Goal: Book appointment/travel/reservation

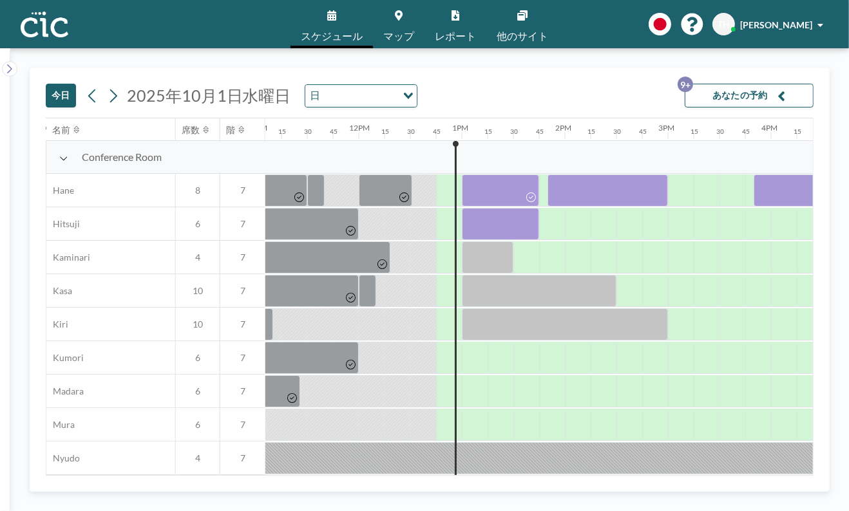
scroll to position [0, 1128]
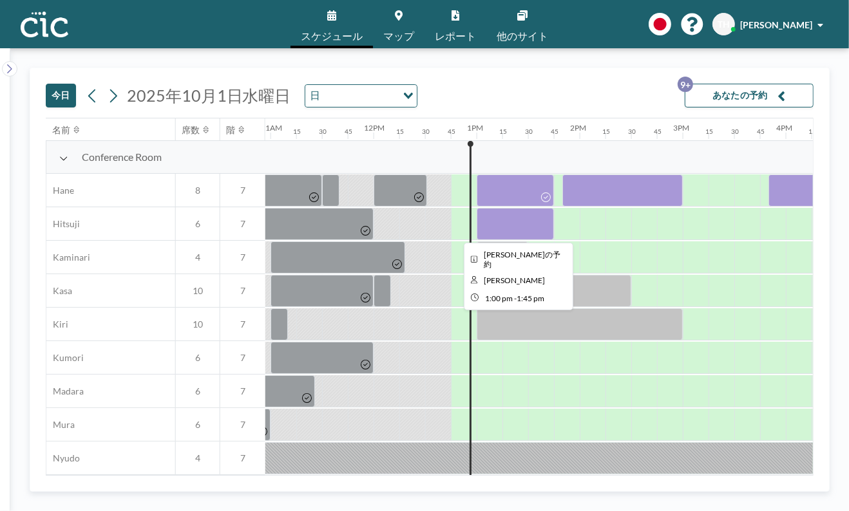
click at [505, 218] on div at bounding box center [515, 224] width 77 height 32
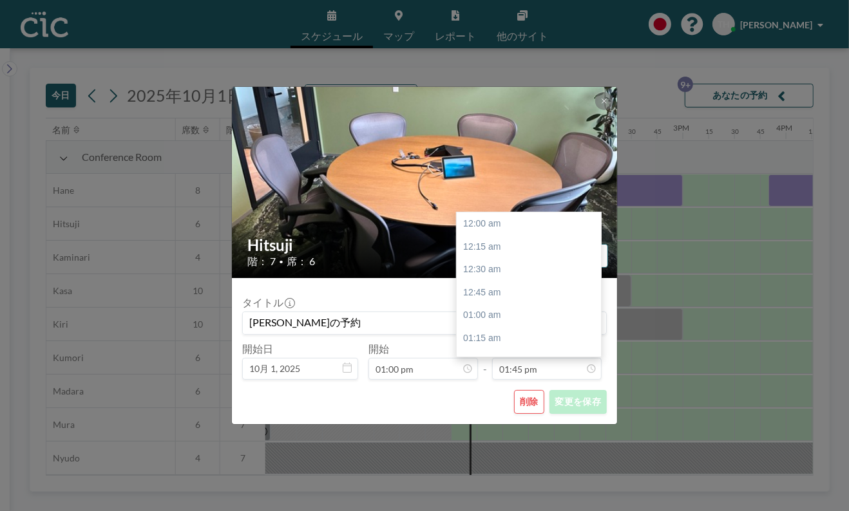
scroll to position [1261, 0]
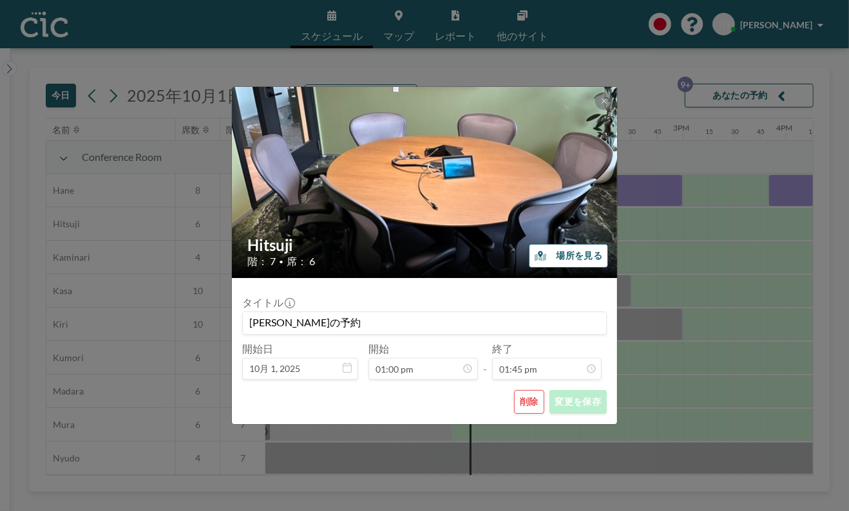
click at [531, 407] on button "削除" at bounding box center [529, 402] width 30 height 24
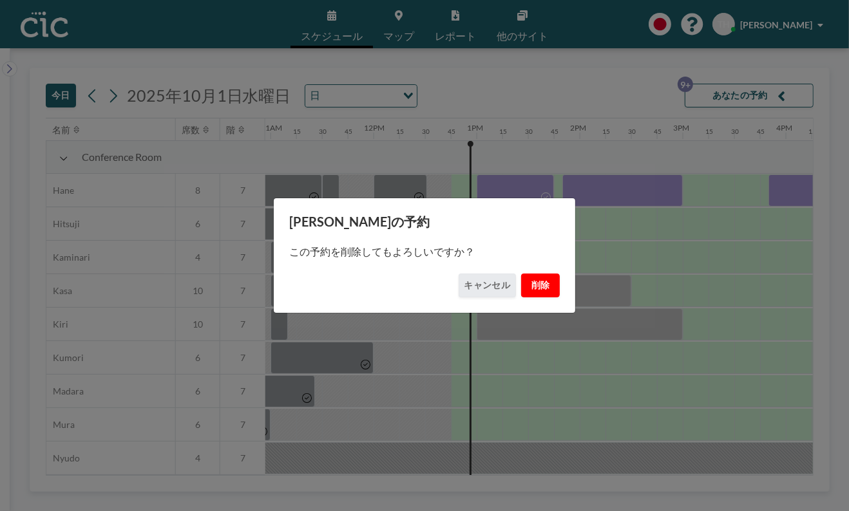
click at [538, 284] on button "削除" at bounding box center [540, 286] width 39 height 24
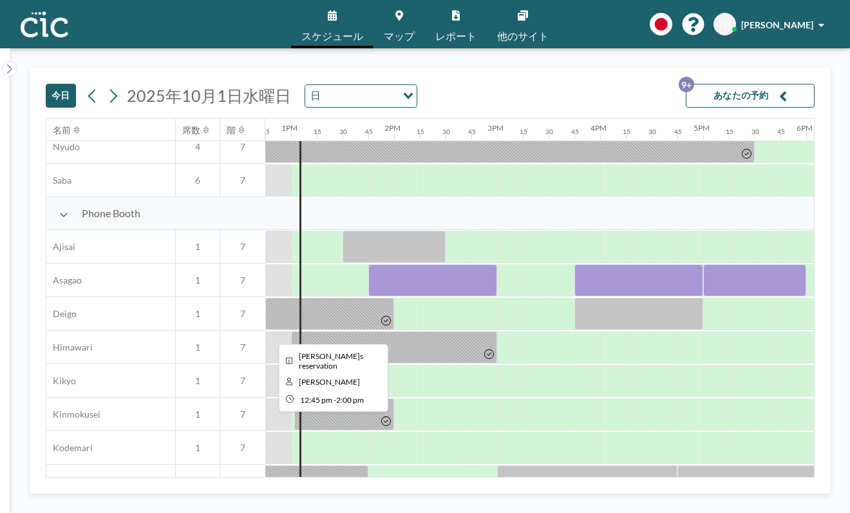
scroll to position [314, 1314]
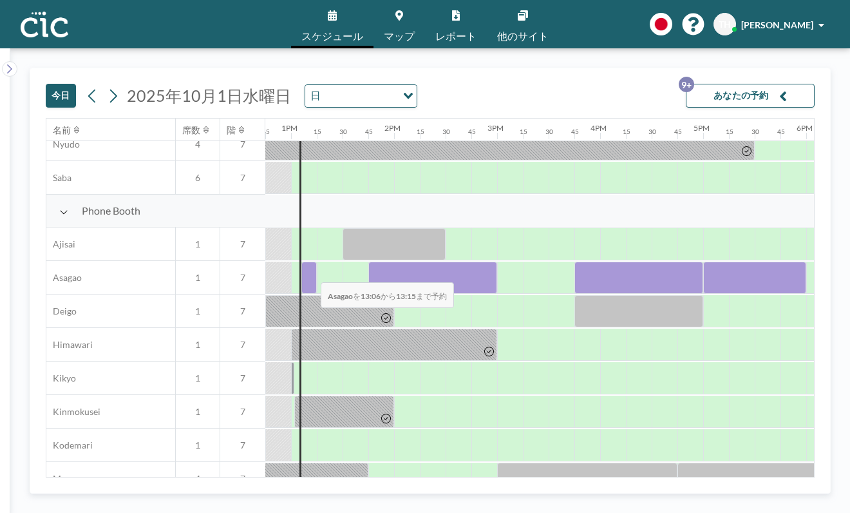
click at [310, 274] on div at bounding box center [308, 278] width 15 height 32
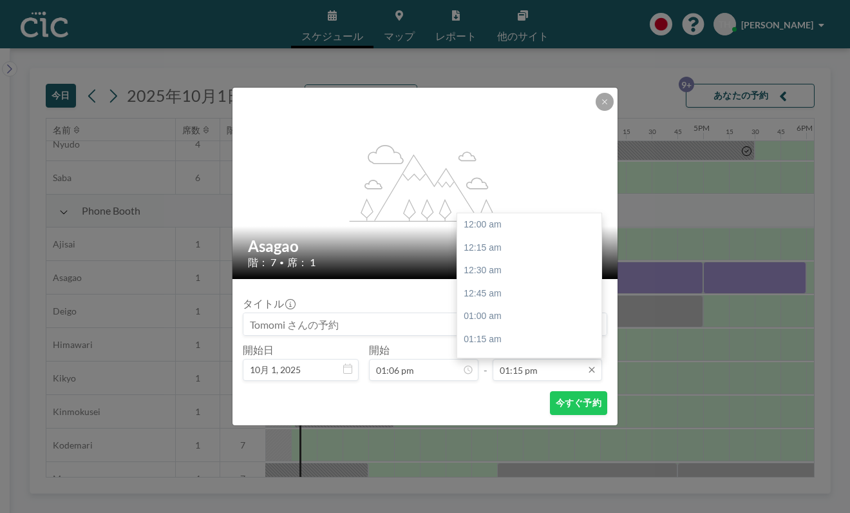
scroll to position [1215, 0]
click at [540, 374] on input "01:15 pm" at bounding box center [547, 370] width 109 height 22
drag, startPoint x: 496, startPoint y: 292, endPoint x: 533, endPoint y: 373, distance: 88.5
click at [496, 293] on div "02:00 pm" at bounding box center [533, 293] width 152 height 23
type input "02:00 pm"
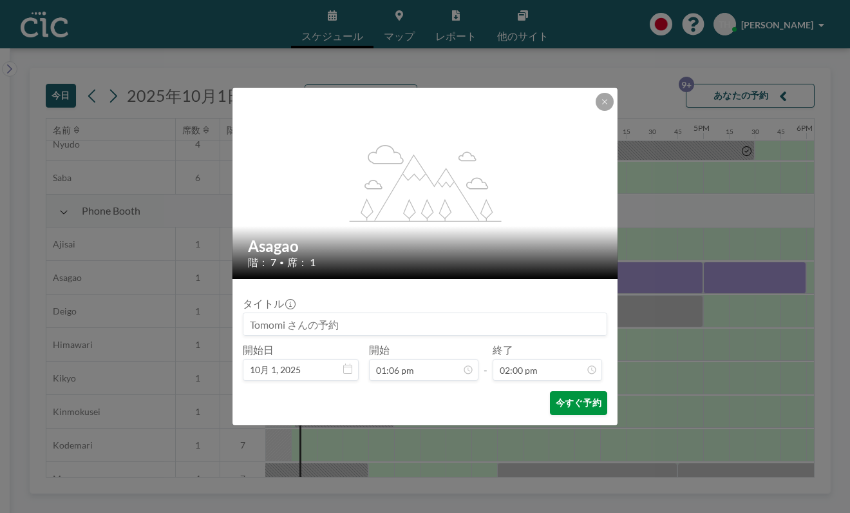
scroll to position [1283, 0]
click at [569, 406] on button "今すぐ予約" at bounding box center [578, 403] width 57 height 24
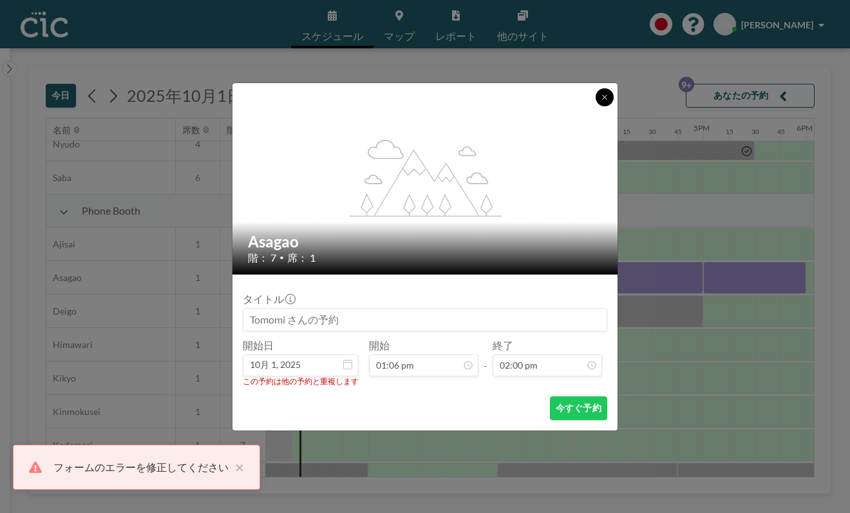
drag, startPoint x: 603, startPoint y: 97, endPoint x: 582, endPoint y: 117, distance: 29.6
click at [602, 97] on icon at bounding box center [605, 97] width 8 height 8
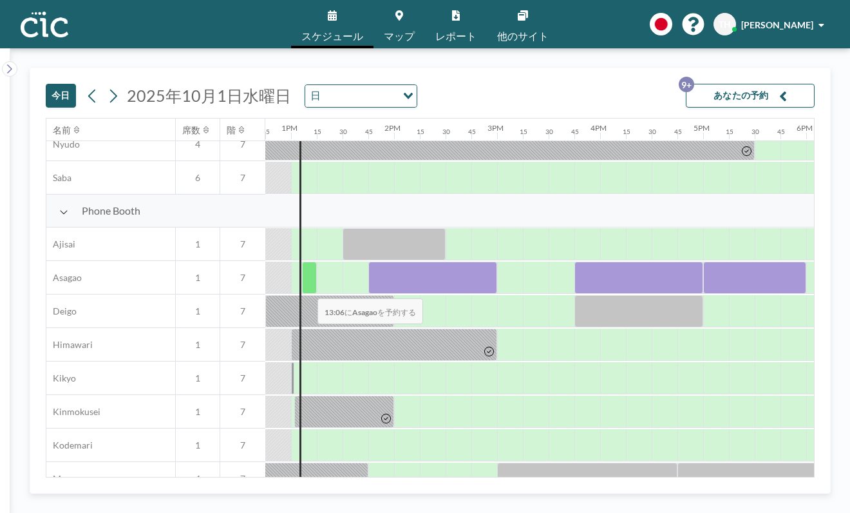
click at [304, 284] on div at bounding box center [309, 278] width 15 height 32
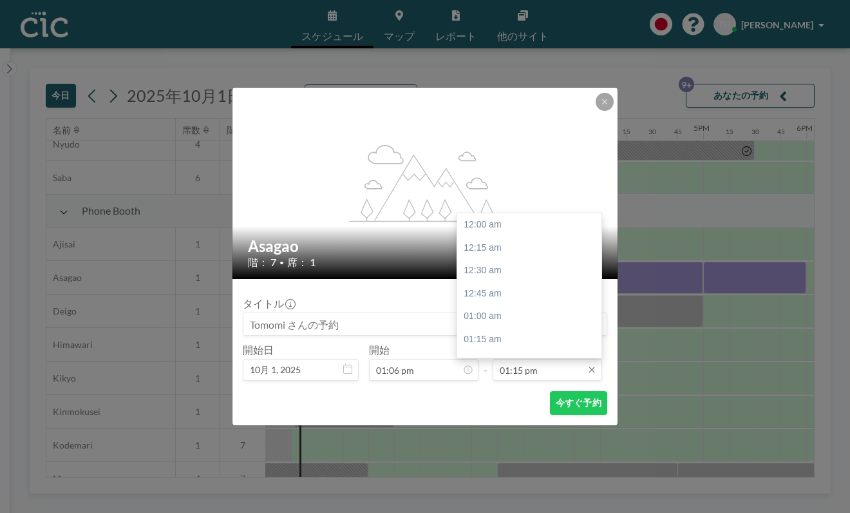
scroll to position [1215, 0]
click at [549, 369] on input "01:15 pm" at bounding box center [547, 370] width 109 height 22
click at [491, 246] on div "01:30 pm" at bounding box center [533, 247] width 152 height 23
click at [544, 372] on input "01:30 pm" at bounding box center [547, 370] width 109 height 22
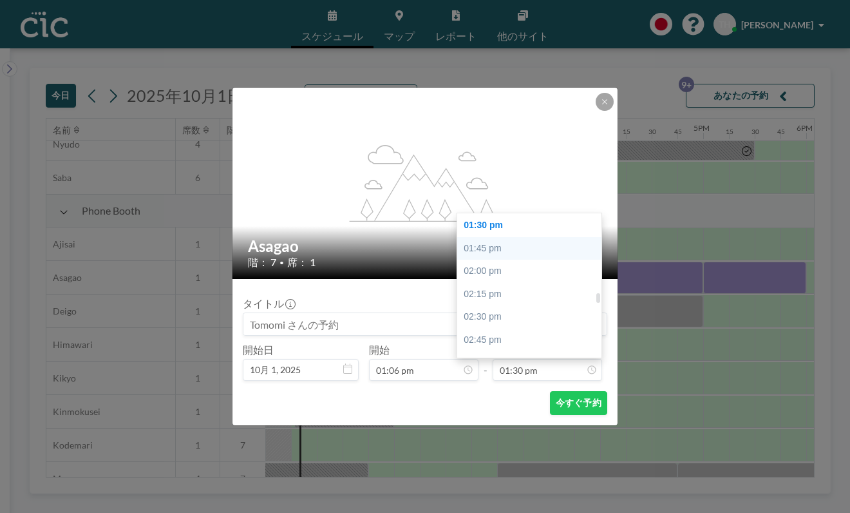
click at [507, 243] on div "01:45 pm" at bounding box center [533, 248] width 152 height 23
type input "01:45 pm"
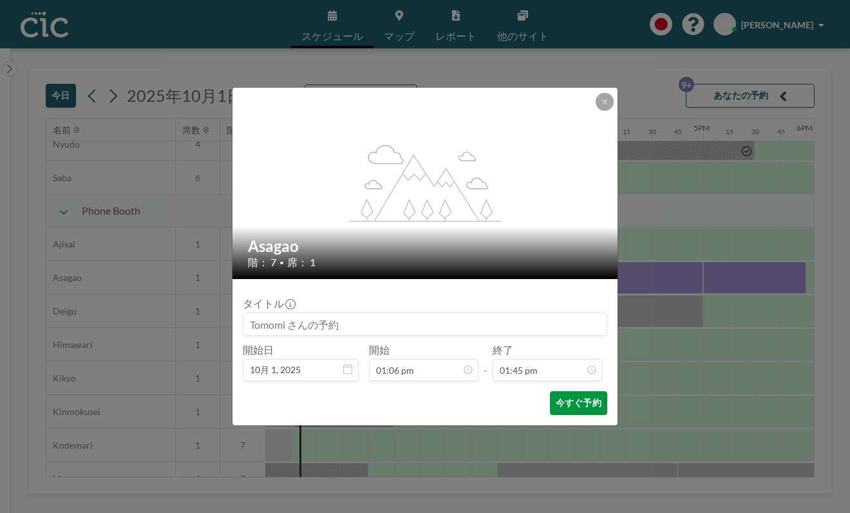
click at [582, 403] on button "今すぐ予約" at bounding box center [578, 403] width 57 height 24
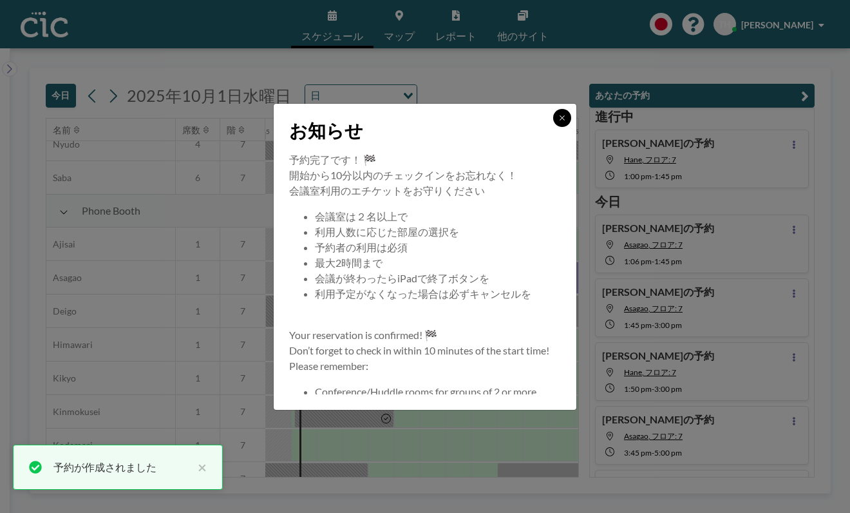
click at [560, 124] on button at bounding box center [562, 118] width 18 height 18
